Goal: Task Accomplishment & Management: Use online tool/utility

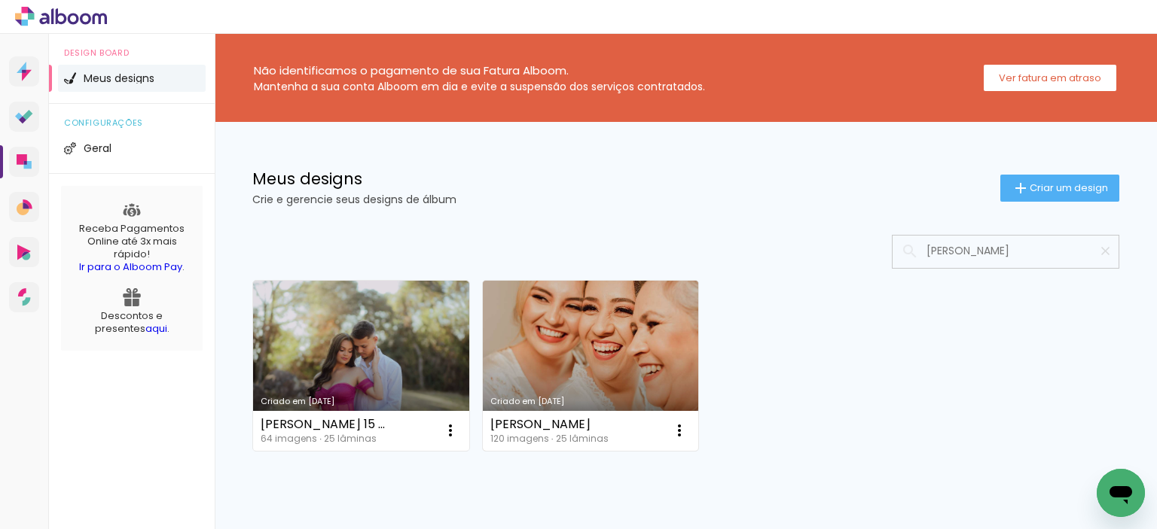
type input "[PERSON_NAME]"
type paper-input "[PERSON_NAME]"
click at [560, 386] on link "Criado em [DATE]" at bounding box center [591, 366] width 216 height 170
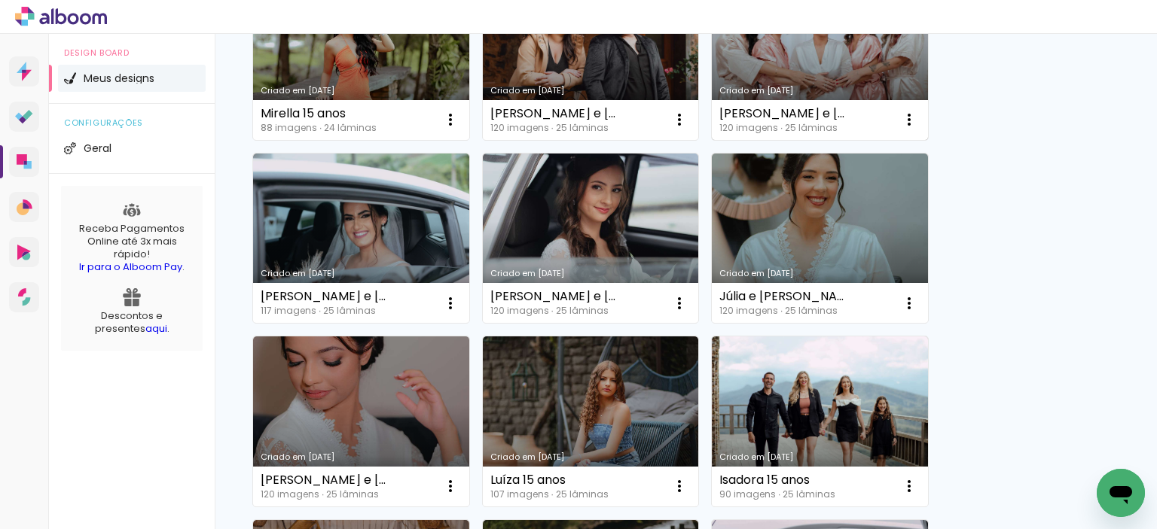
scroll to position [301, 0]
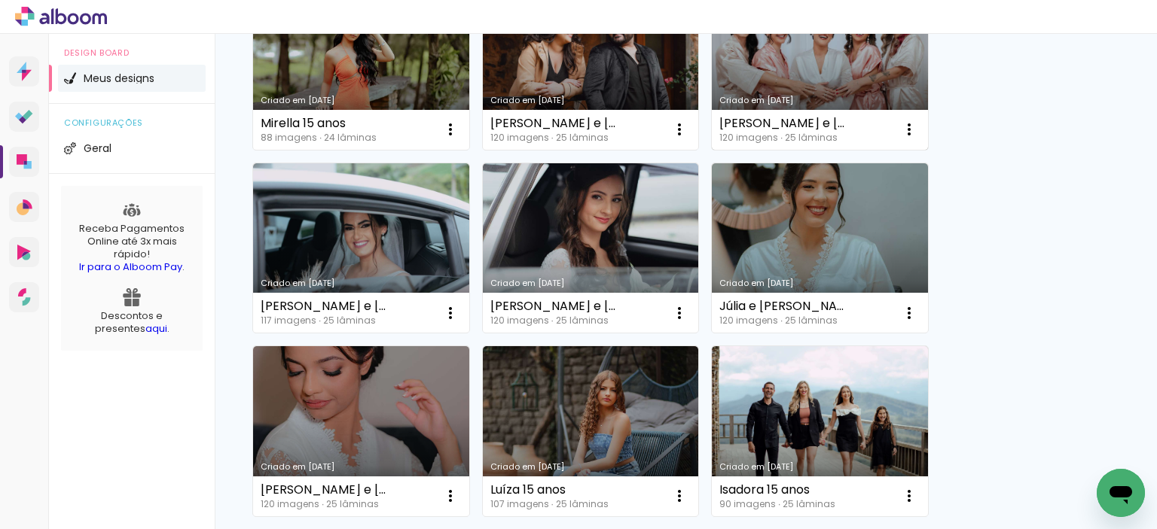
click at [776, 98] on div "Criado em 25/08/25" at bounding box center [819, 100] width 201 height 8
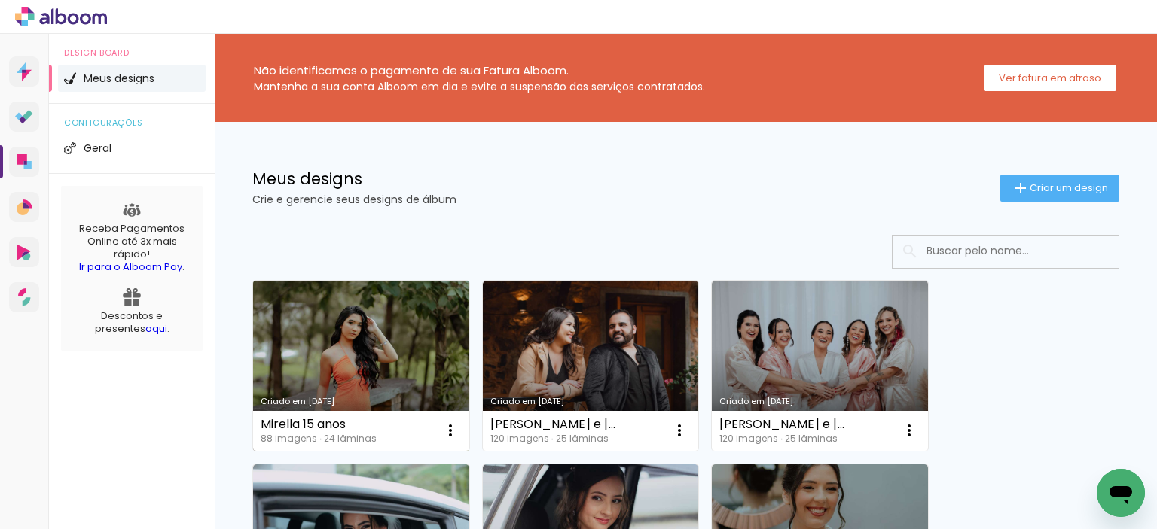
click at [334, 334] on link "Criado em [DATE]" at bounding box center [361, 366] width 216 height 170
